Goal: Complete application form

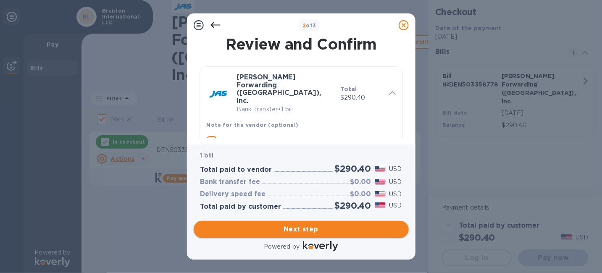
click at [312, 227] on span "Next step" at bounding box center [302, 229] width 202 height 10
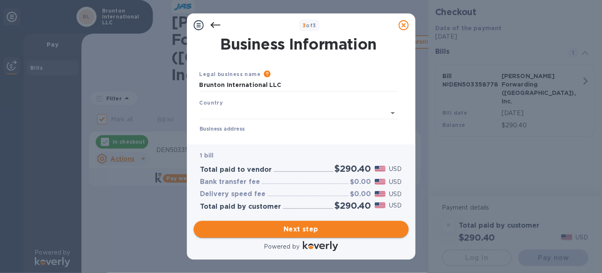
type input "[GEOGRAPHIC_DATA]"
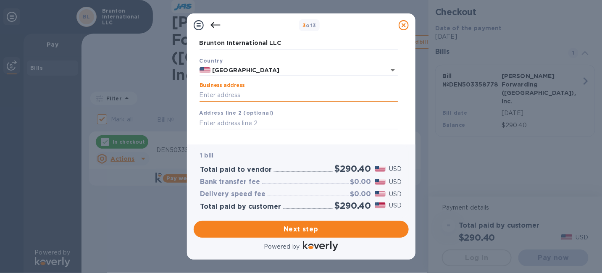
click at [266, 94] on input "Business address" at bounding box center [299, 95] width 198 height 13
type input "[STREET_ADDRESS]"
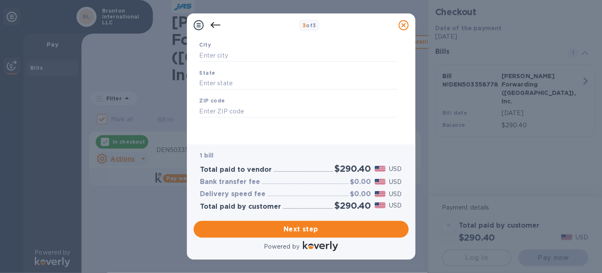
scroll to position [140, 0]
click at [226, 52] on input "text" at bounding box center [299, 55] width 198 height 13
type input "Riverton"
click at [208, 86] on input "text" at bounding box center [299, 83] width 198 height 13
type input "[US_STATE]"
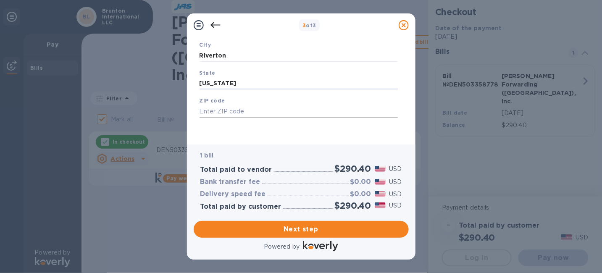
click at [219, 111] on input "text" at bounding box center [299, 111] width 198 height 13
type input "82501"
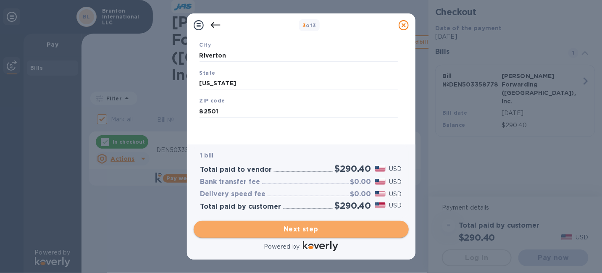
click at [321, 229] on span "Next step" at bounding box center [302, 229] width 202 height 10
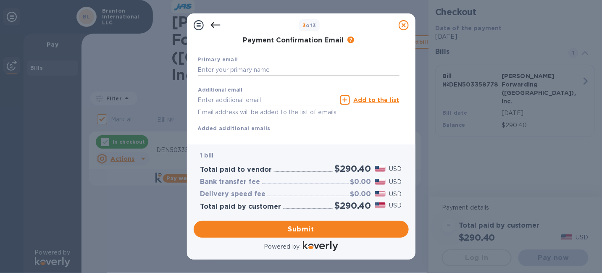
click at [248, 70] on input "text" at bounding box center [299, 70] width 202 height 13
type input "[PERSON_NAME][EMAIL_ADDRESS][PERSON_NAME][PERSON_NAME][DOMAIN_NAME]"
click at [304, 133] on div "Additional email Email address will be added to the list of emails Add to the l…" at bounding box center [299, 108] width 202 height 50
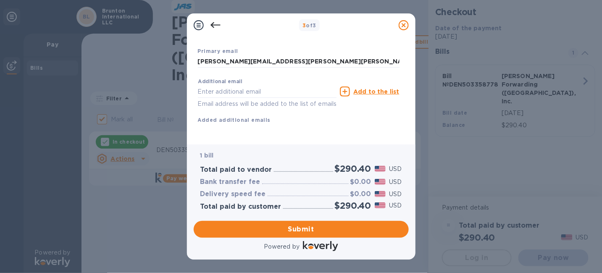
scroll to position [159, 0]
click at [306, 224] on span "Submit" at bounding box center [302, 229] width 202 height 10
click at [290, 227] on span "Submit" at bounding box center [302, 229] width 202 height 10
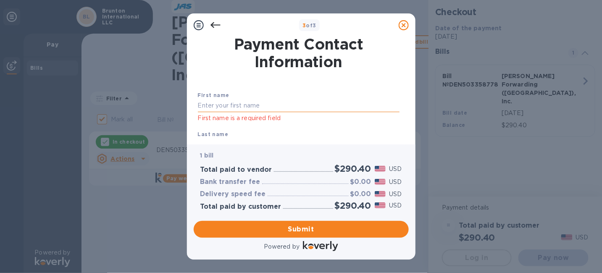
click at [254, 105] on input "text" at bounding box center [299, 106] width 202 height 13
type input "[PERSON_NAME]"
drag, startPoint x: 361, startPoint y: 94, endPoint x: 354, endPoint y: 97, distance: 7.6
click at [361, 94] on div "First name [PERSON_NAME] First name is a required field" at bounding box center [299, 106] width 209 height 39
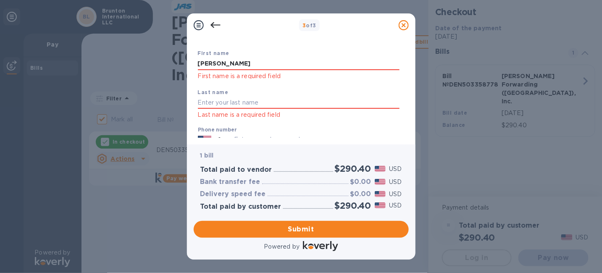
scroll to position [84, 0]
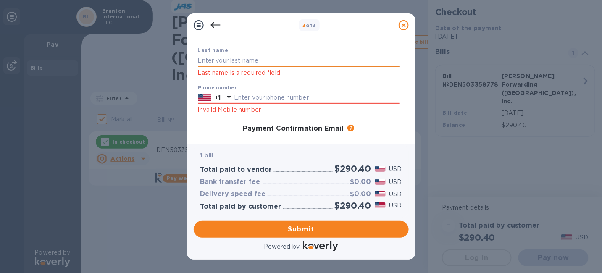
click at [221, 62] on input "text" at bounding box center [299, 61] width 202 height 13
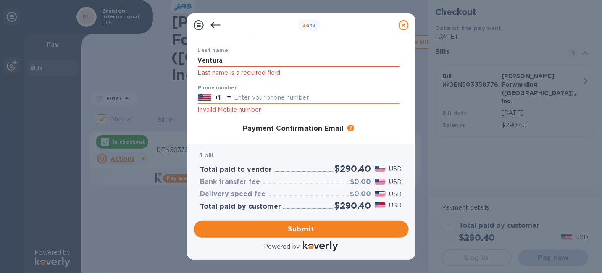
type input "Ventura"
click at [248, 96] on input "text" at bounding box center [317, 98] width 166 height 13
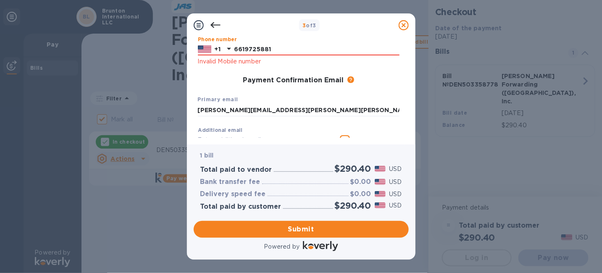
scroll to position [192, 0]
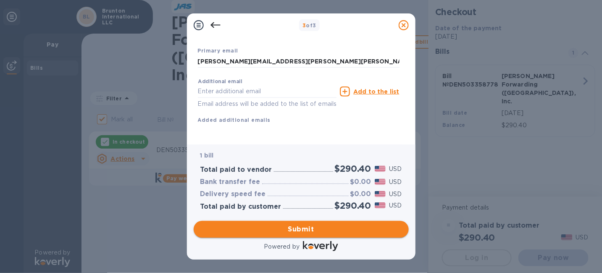
type input "6619725881"
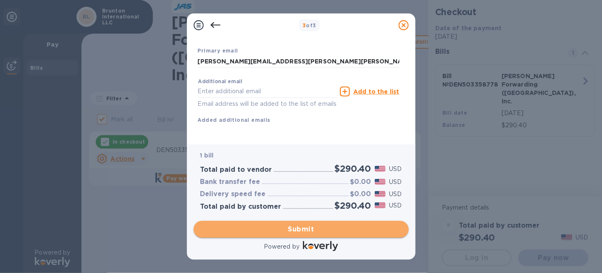
click at [313, 229] on span "Submit" at bounding box center [302, 229] width 202 height 10
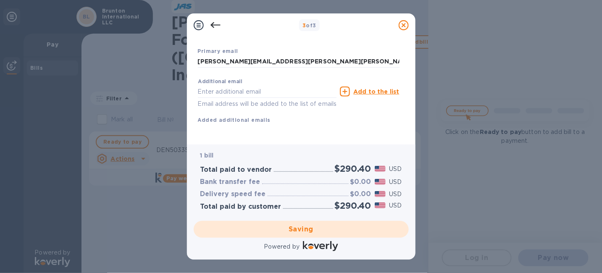
checkbox input "false"
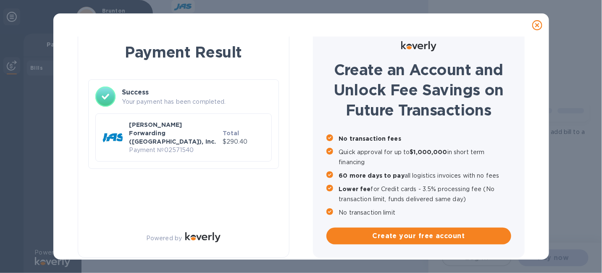
scroll to position [11, 0]
